Goal: Task Accomplishment & Management: Manage account settings

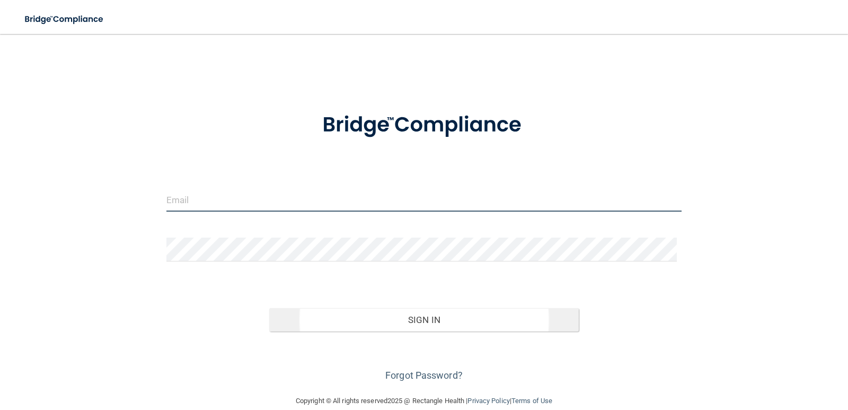
type input "[EMAIL_ADDRESS][DOMAIN_NAME]"
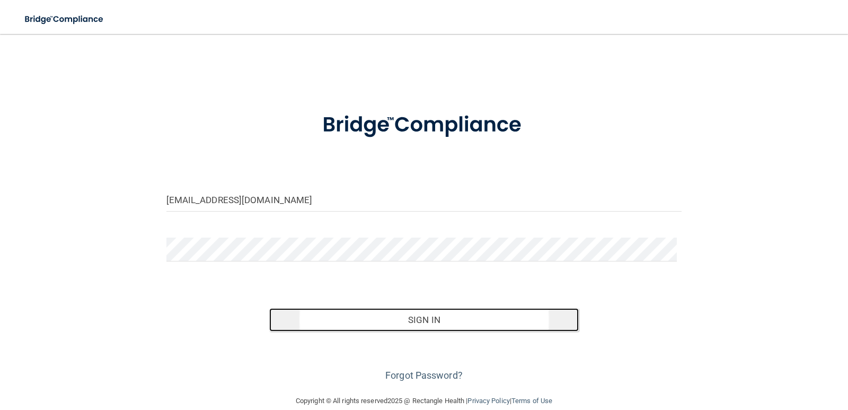
click at [416, 317] on button "Sign In" at bounding box center [423, 319] width 309 height 23
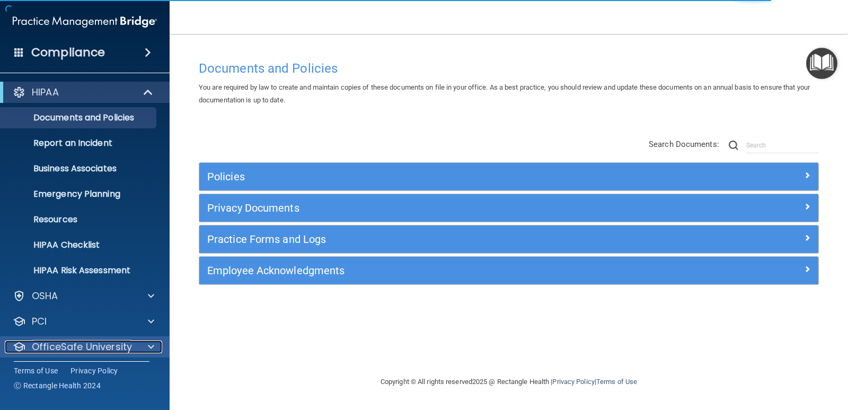
click at [116, 346] on p "OfficeSafe University" at bounding box center [82, 346] width 100 height 13
click at [140, 342] on div at bounding box center [149, 346] width 26 height 13
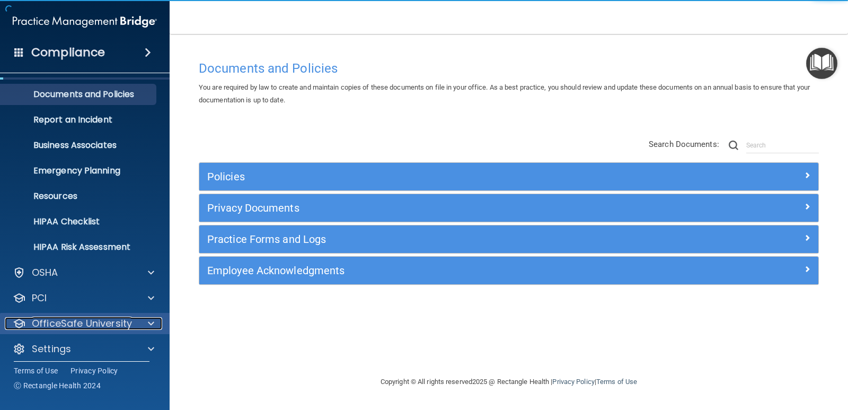
scroll to position [30, 0]
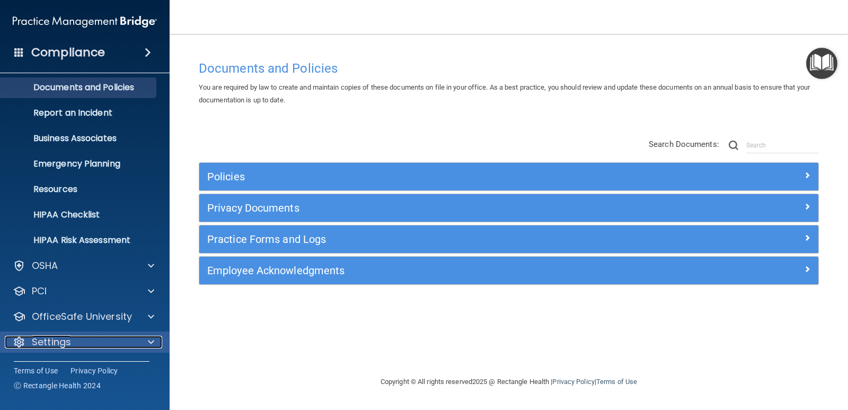
click at [119, 343] on div "Settings" at bounding box center [70, 341] width 131 height 13
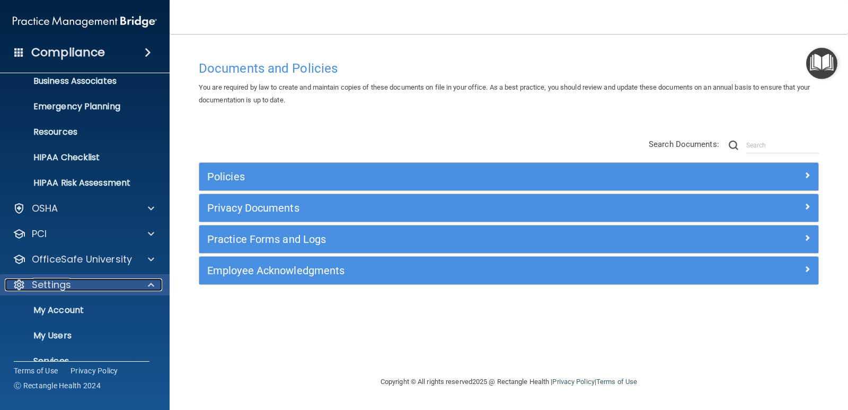
scroll to position [132, 0]
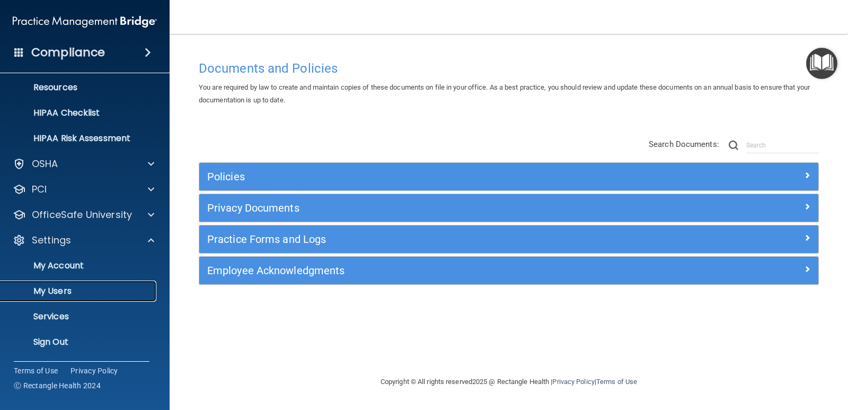
click at [82, 291] on p "My Users" at bounding box center [79, 291] width 145 height 11
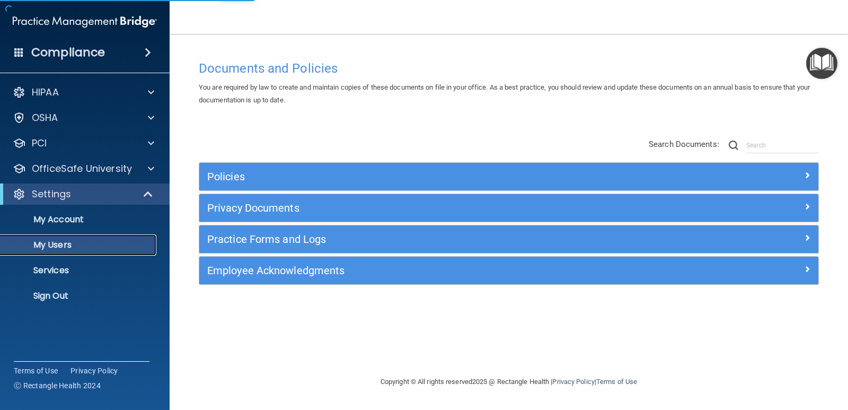
select select "20"
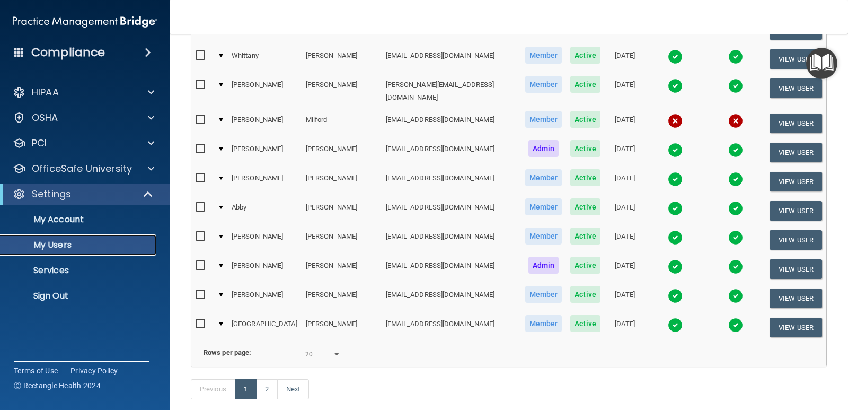
scroll to position [467, 0]
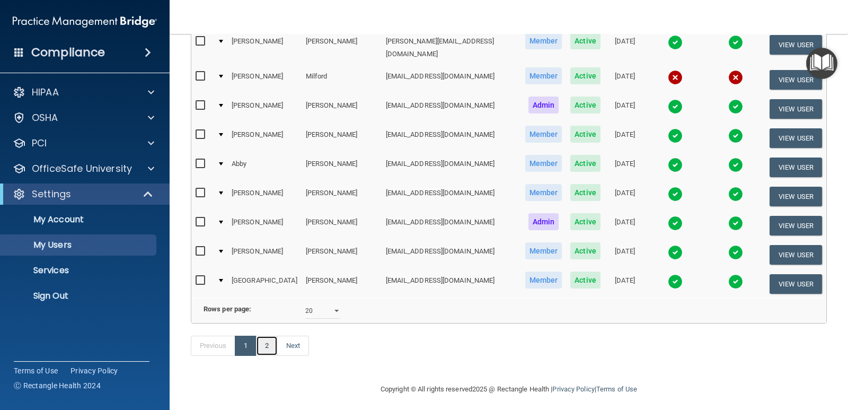
click at [268, 338] on link "2" at bounding box center [267, 345] width 22 height 20
select select "20"
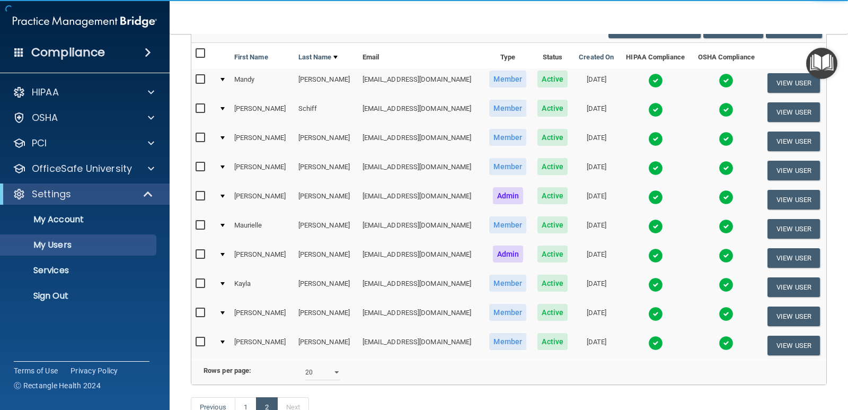
scroll to position [176, 0]
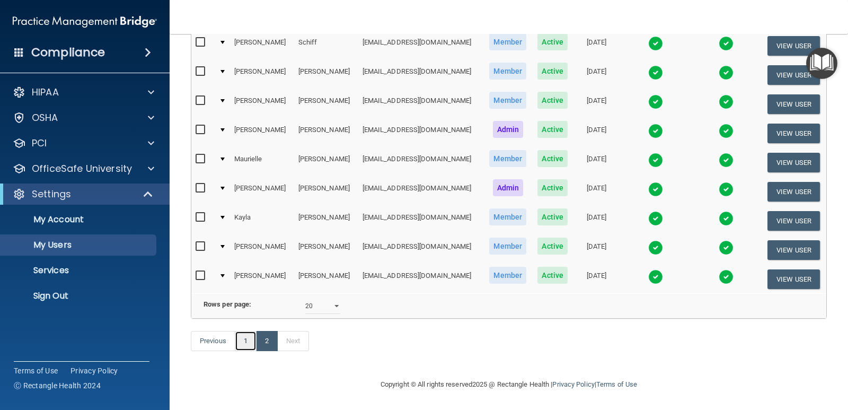
click at [243, 344] on link "1" at bounding box center [246, 341] width 22 height 20
select select "20"
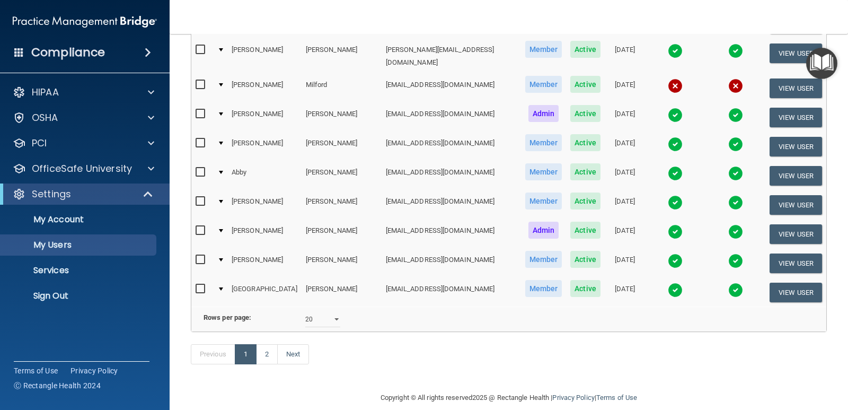
scroll to position [467, 0]
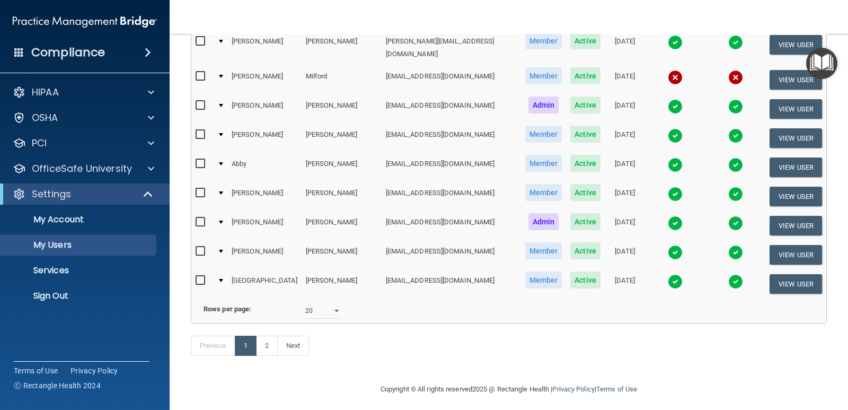
click at [668, 186] on img at bounding box center [675, 193] width 15 height 15
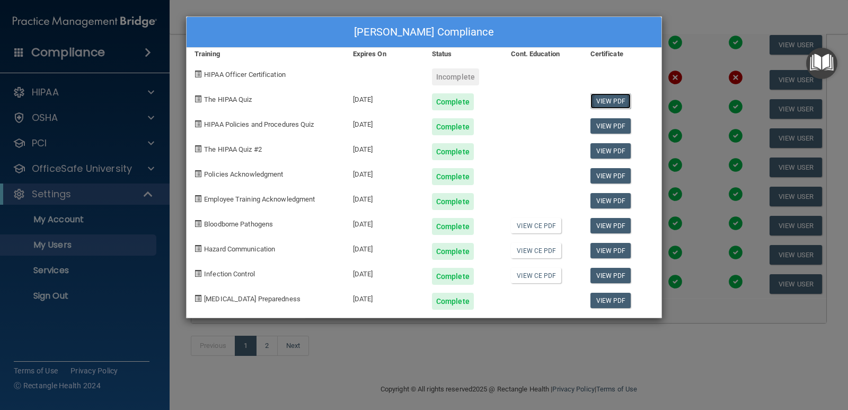
click at [610, 97] on link "View PDF" at bounding box center [610, 100] width 41 height 15
click at [618, 128] on link "View PDF" at bounding box center [610, 125] width 41 height 15
click at [619, 151] on link "View PDF" at bounding box center [610, 150] width 41 height 15
click at [610, 179] on link "View PDF" at bounding box center [610, 175] width 41 height 15
click at [606, 204] on link "View PDF" at bounding box center [610, 200] width 41 height 15
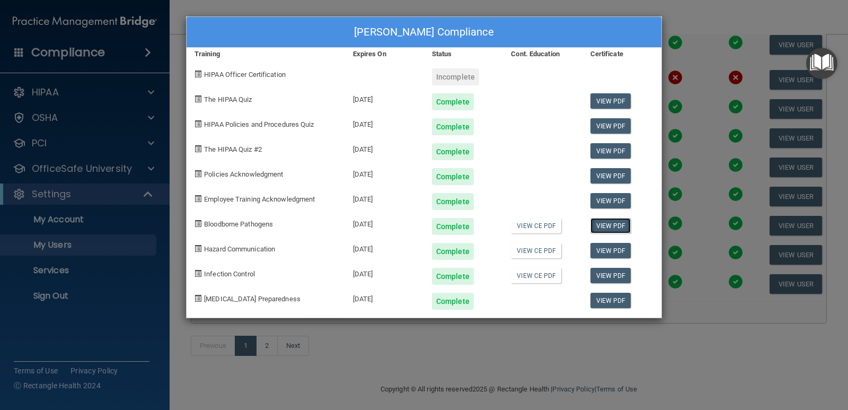
click at [605, 226] on link "View PDF" at bounding box center [610, 225] width 41 height 15
click at [609, 254] on link "View PDF" at bounding box center [610, 250] width 41 height 15
click at [607, 275] on link "View PDF" at bounding box center [610, 275] width 41 height 15
click at [602, 299] on link "View PDF" at bounding box center [610, 299] width 41 height 15
